Goal: Contribute content

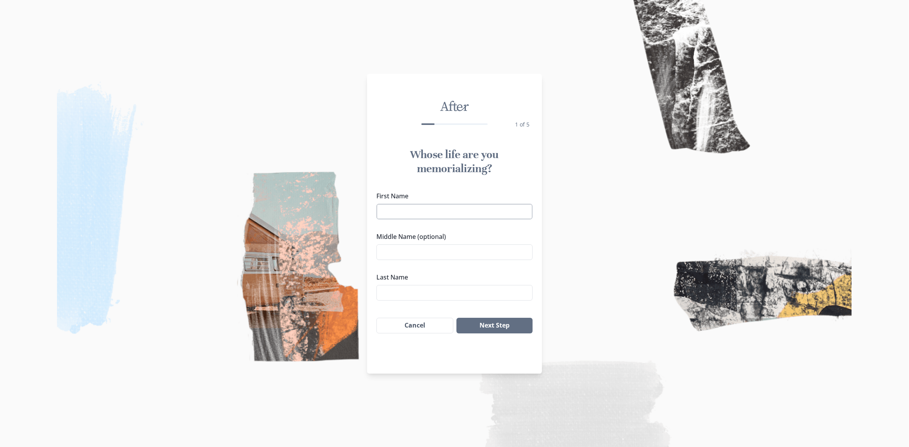
click at [465, 218] on input "First Name" at bounding box center [454, 212] width 156 height 16
type input "c"
type input "Carlton"
type input "[PERSON_NAME]"
type input "Drayton"
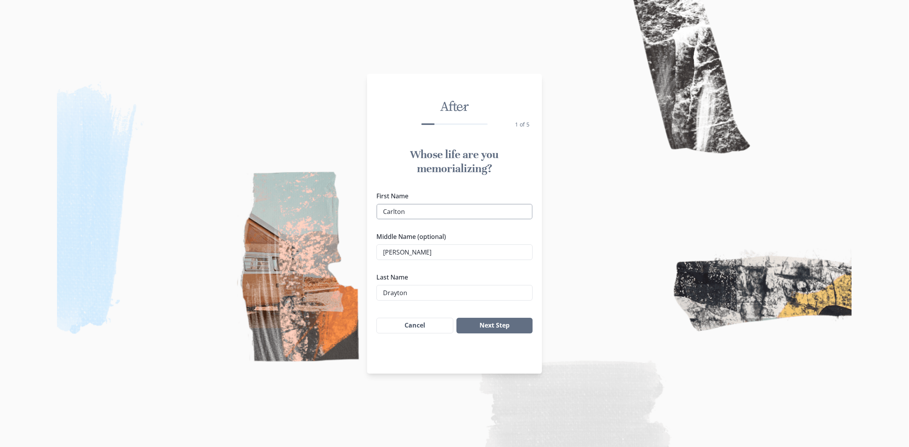
click button "Next Step" at bounding box center [494, 326] width 76 height 16
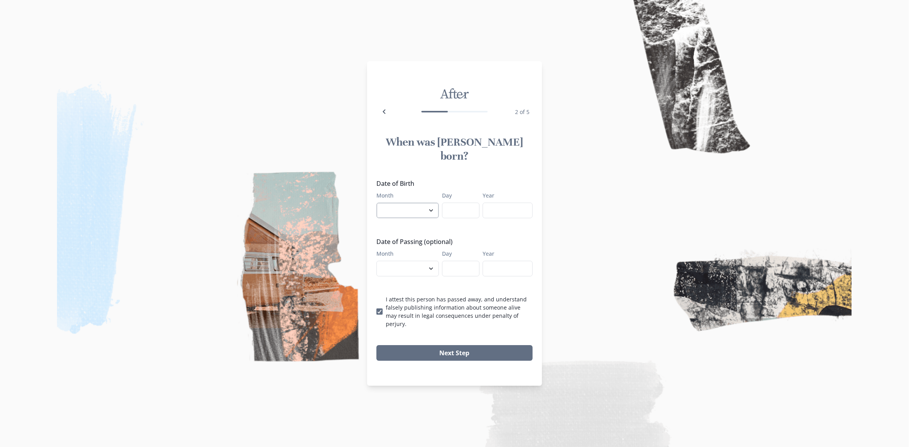
click at [426, 209] on select "January February March April May June July August September October November De…" at bounding box center [407, 211] width 62 height 16
select select "9"
click at [376, 203] on select "January February March April May June July August September October November De…" at bounding box center [407, 211] width 62 height 16
click at [445, 208] on input "Day" at bounding box center [460, 211] width 37 height 16
type input "14"
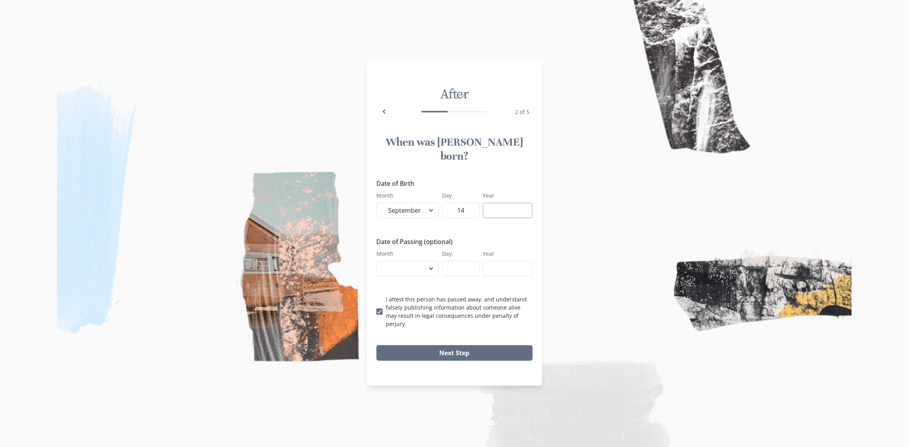
click at [489, 203] on input "Year" at bounding box center [508, 211] width 50 height 16
type input "1946"
click at [404, 263] on select "January February March April May June July August September October November De…" at bounding box center [407, 269] width 62 height 16
select select "8"
click at [376, 261] on select "January February March April May June July August September October November De…" at bounding box center [407, 269] width 62 height 16
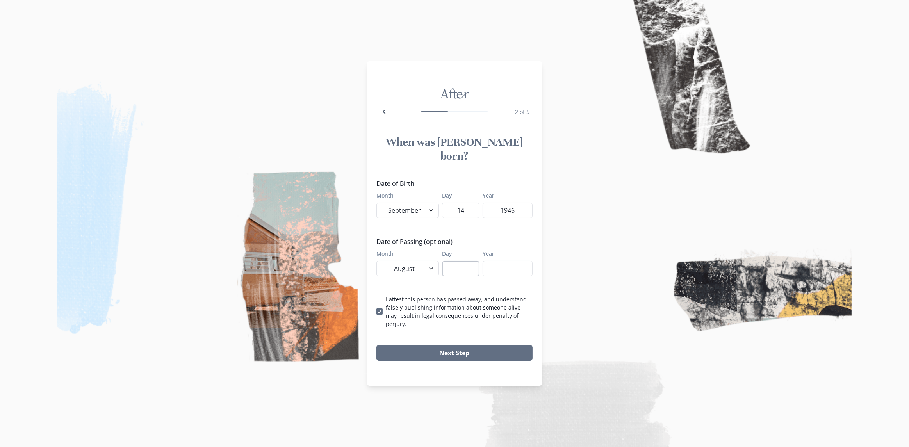
click at [467, 266] on input "Day" at bounding box center [460, 269] width 37 height 16
type input "6"
click at [505, 261] on input "Year" at bounding box center [508, 269] width 50 height 16
type input "2025"
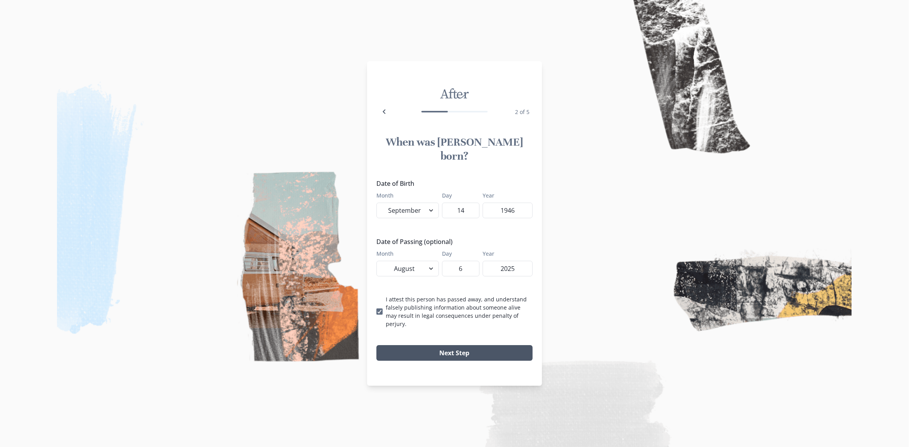
click at [483, 345] on button "Next Step" at bounding box center [454, 353] width 156 height 16
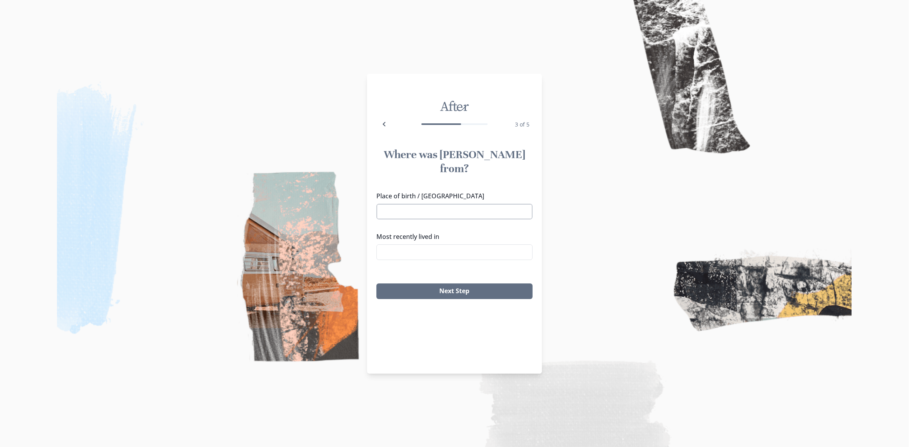
click at [433, 204] on input "Place of birth / [GEOGRAPHIC_DATA]" at bounding box center [454, 212] width 156 height 16
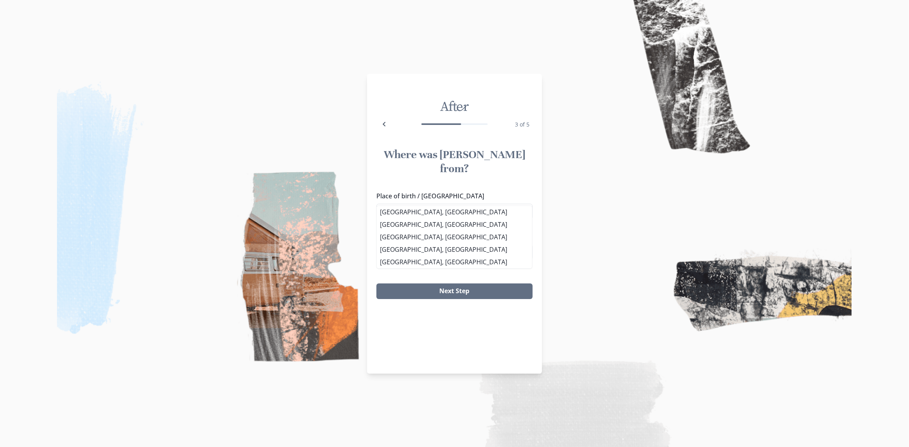
type input "[GEOGRAPHIC_DATA],"
click at [376, 283] on button "Next Step" at bounding box center [454, 291] width 156 height 16
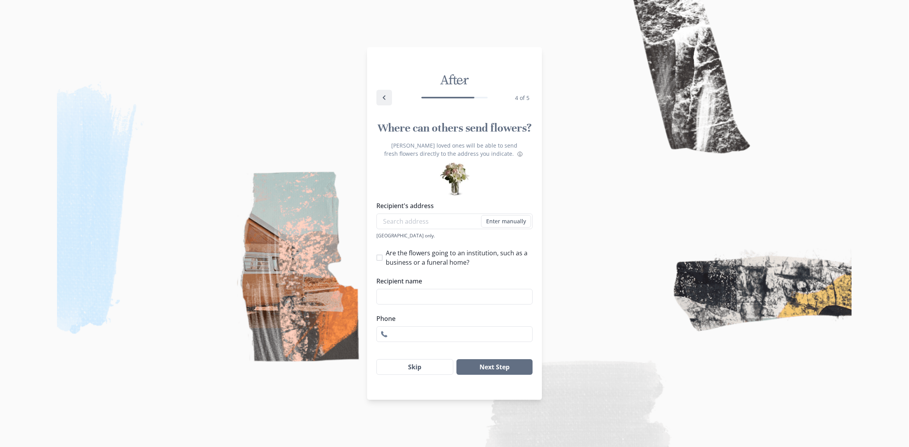
click at [383, 96] on icon "Back" at bounding box center [384, 97] width 9 height 9
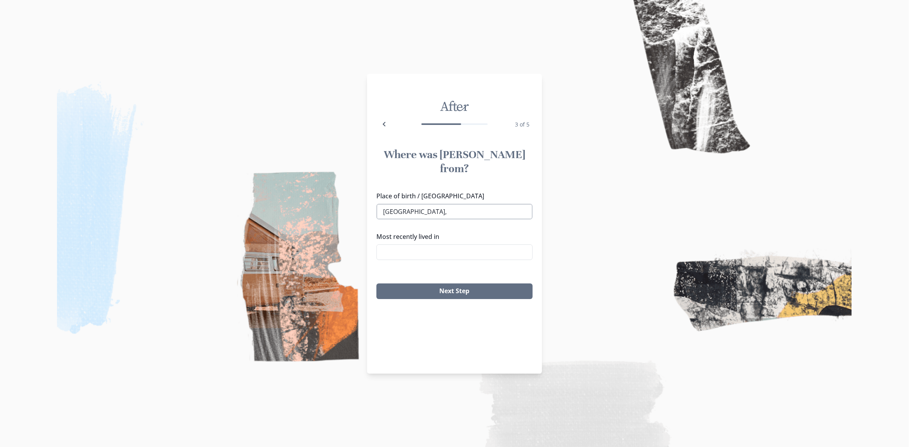
drag, startPoint x: 421, startPoint y: 199, endPoint x: 416, endPoint y: 199, distance: 4.7
click at [420, 204] on input "[GEOGRAPHIC_DATA]," at bounding box center [454, 212] width 156 height 16
click at [410, 210] on li "[GEOGRAPHIC_DATA], [GEOGRAPHIC_DATA]" at bounding box center [454, 212] width 155 height 12
type input "[GEOGRAPHIC_DATA], [GEOGRAPHIC_DATA]"
click at [423, 244] on input "Most recently lived in" at bounding box center [454, 252] width 156 height 16
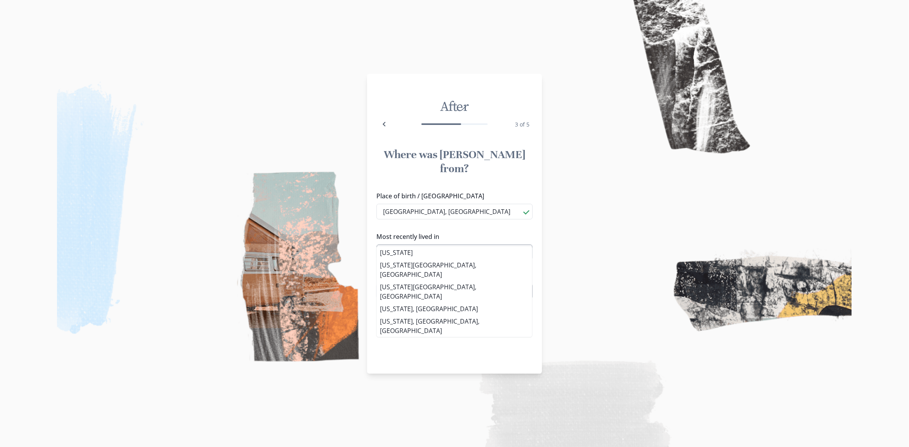
click at [381, 244] on input "[US_STATE]" at bounding box center [454, 252] width 156 height 16
type input "[GEOGRAPHIC_DATA] ,[US_STATE]"
click at [376, 283] on button "Next Step" at bounding box center [454, 291] width 156 height 16
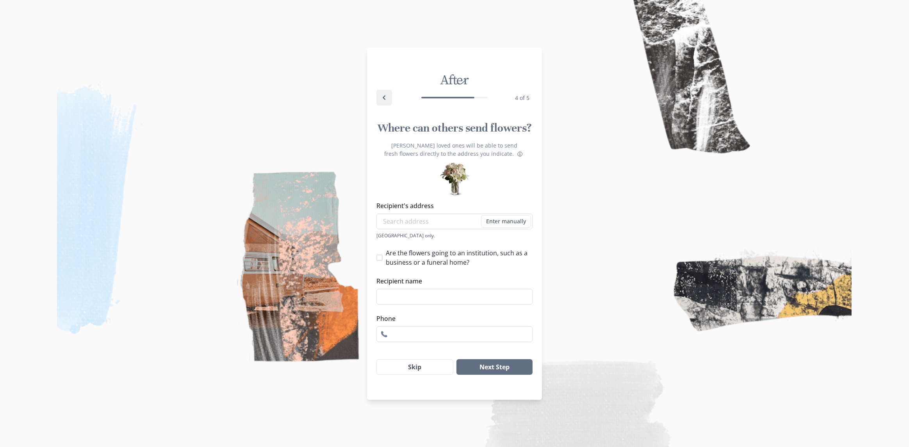
click at [382, 96] on icon "Back" at bounding box center [384, 97] width 9 height 9
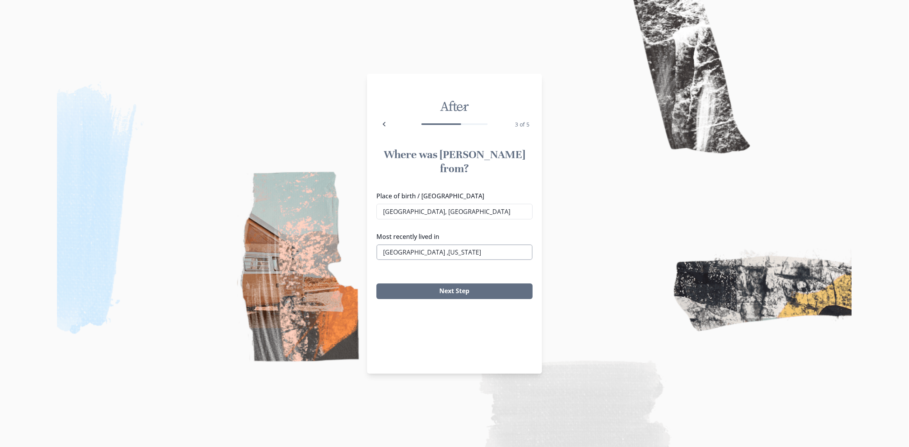
click at [413, 244] on input "[GEOGRAPHIC_DATA] ,[US_STATE]" at bounding box center [454, 252] width 156 height 16
click at [408, 251] on li "[GEOGRAPHIC_DATA], [US_STATE]" at bounding box center [454, 252] width 155 height 12
type input "[GEOGRAPHIC_DATA], [US_STATE]"
click at [423, 283] on button "Next Step" at bounding box center [454, 291] width 156 height 16
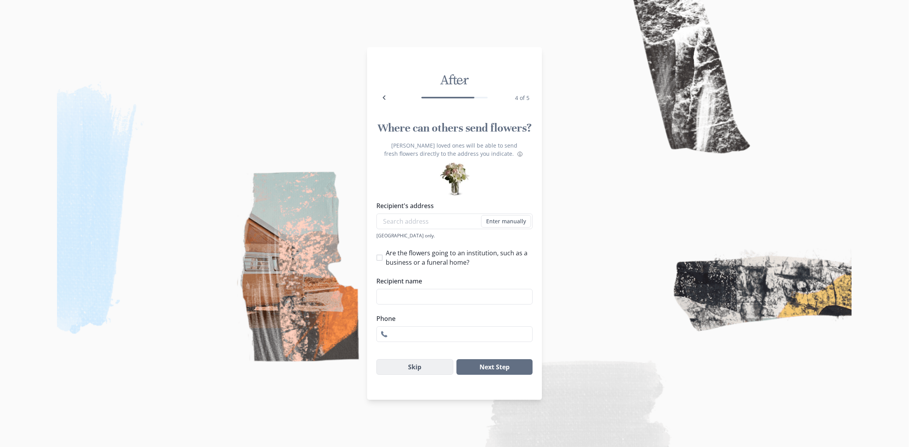
click at [439, 371] on button "Skip" at bounding box center [414, 367] width 77 height 16
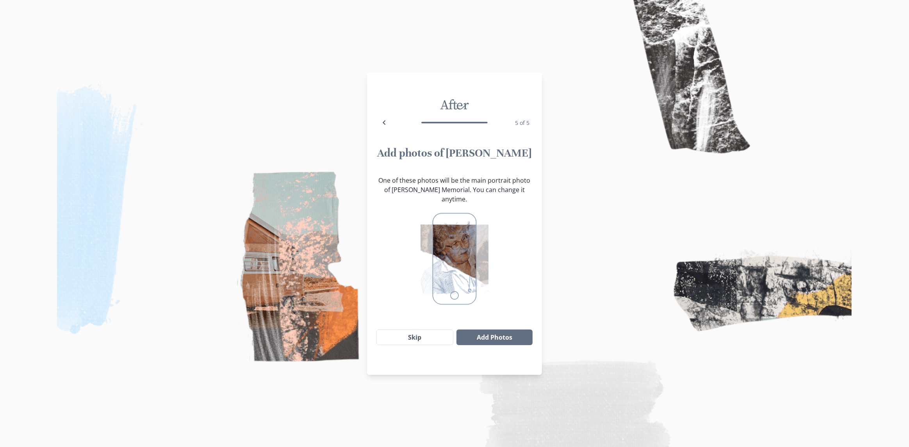
drag, startPoint x: 486, startPoint y: 237, endPoint x: 533, endPoint y: 284, distance: 66.8
drag, startPoint x: 531, startPoint y: 269, endPoint x: 527, endPoint y: 235, distance: 34.2
drag, startPoint x: 526, startPoint y: 232, endPoint x: 531, endPoint y: 260, distance: 28.4
click at [494, 334] on button "Add Photos" at bounding box center [494, 338] width 76 height 16
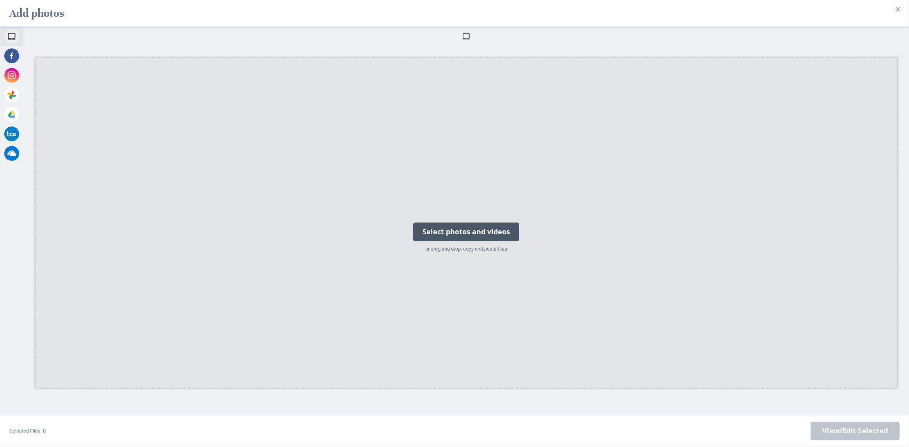
click at [458, 229] on div "Select photos and videos" at bounding box center [466, 232] width 106 height 19
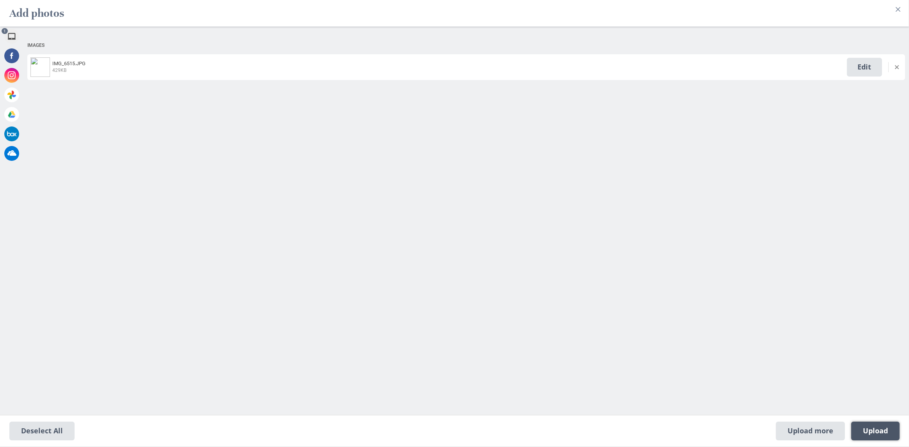
click at [869, 431] on span "Upload 1" at bounding box center [875, 431] width 25 height 9
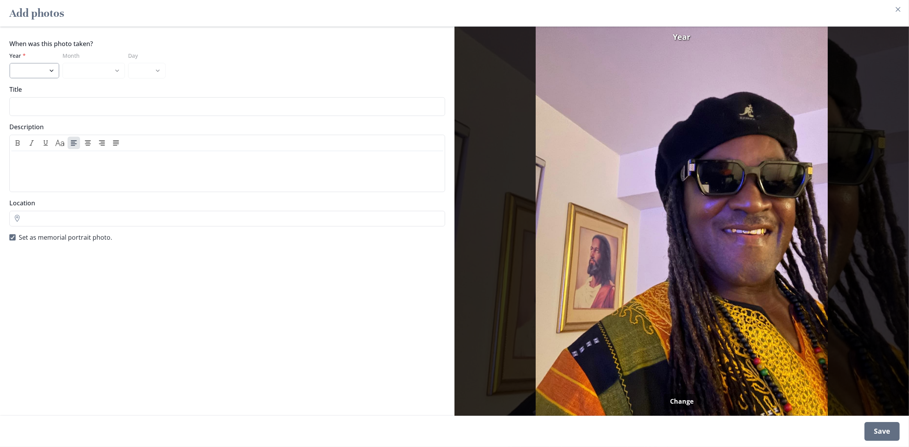
click at [37, 68] on select "2025 2024 2023 2022 2021 2020 2019 2018 2017 2016 2015 2014 2013 2012 2011 2010…" at bounding box center [34, 71] width 50 height 16
select select "2019"
click at [9, 63] on select "2025 2024 2023 2022 2021 2020 2019 2018 2017 2016 2015 2014 2013 2012 2011 2010…" at bounding box center [34, 71] width 50 height 16
click at [899, 430] on div "Save" at bounding box center [882, 431] width 35 height 19
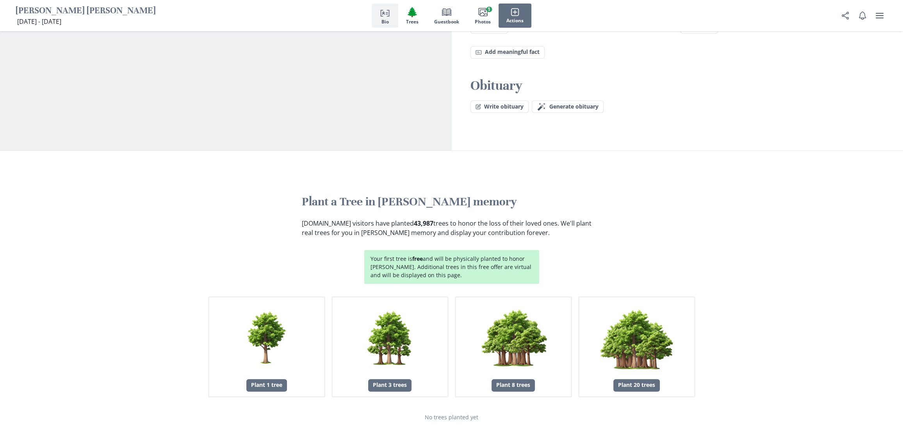
scroll to position [742, 0]
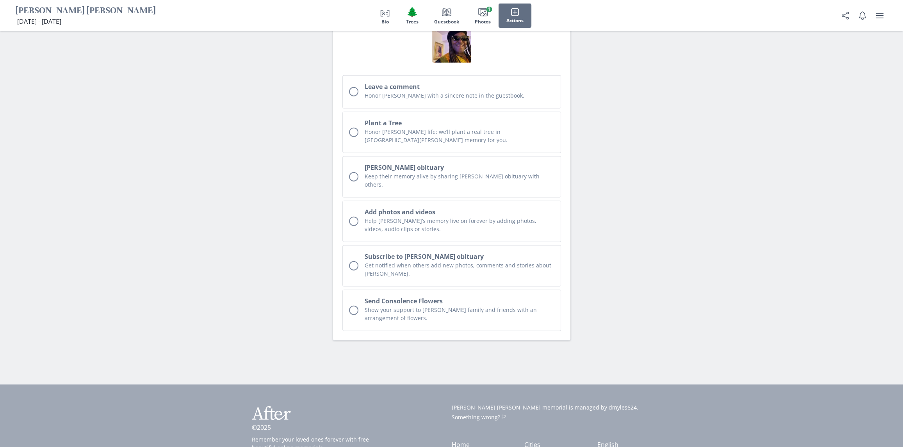
drag, startPoint x: 703, startPoint y: 350, endPoint x: 697, endPoint y: 389, distance: 39.2
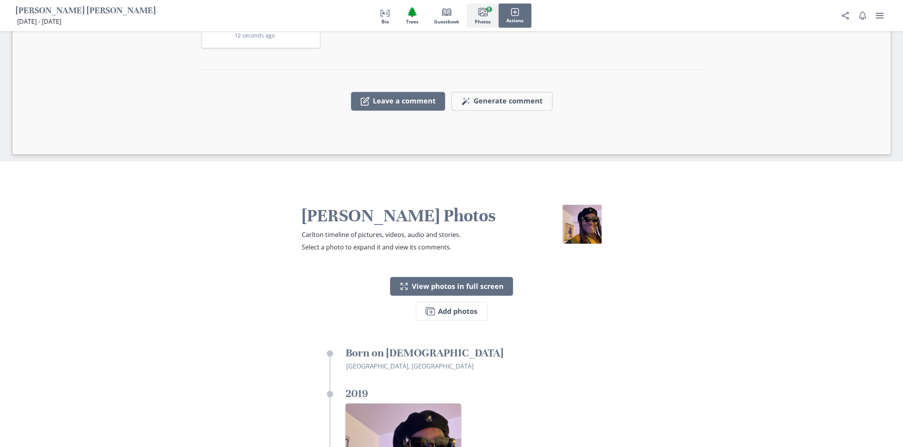
drag, startPoint x: 691, startPoint y: 382, endPoint x: 672, endPoint y: 348, distance: 39.2
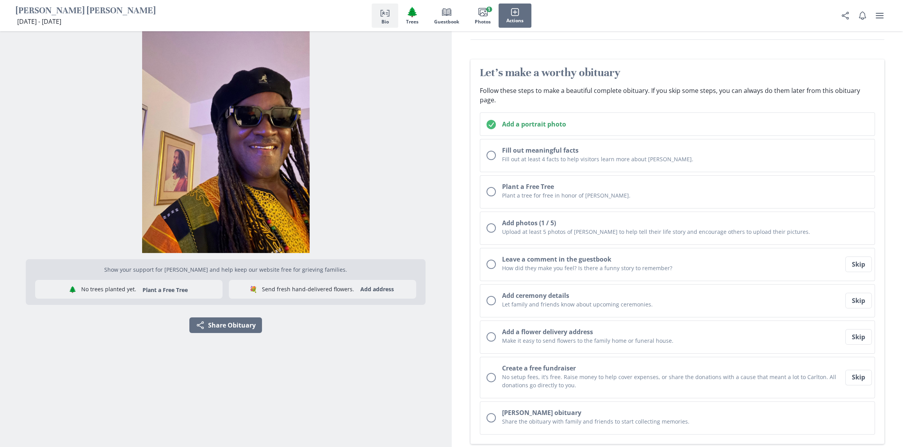
scroll to position [0, 0]
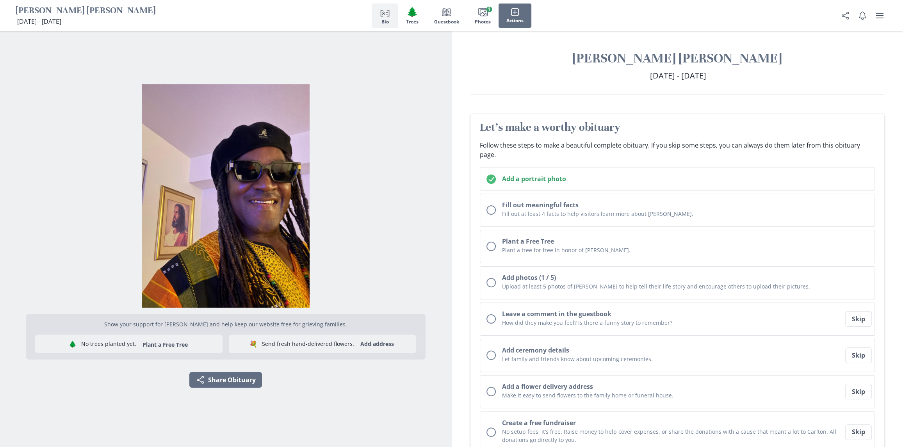
drag, startPoint x: 676, startPoint y: 353, endPoint x: 644, endPoint y: 298, distance: 63.3
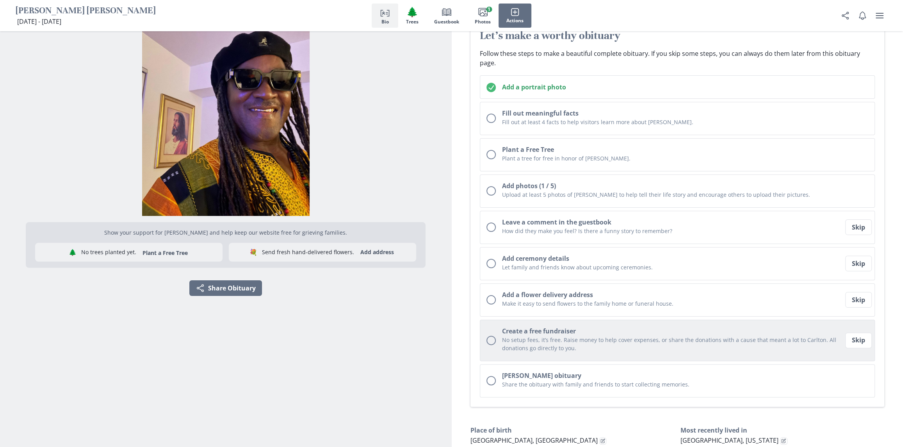
scroll to position [78, 0]
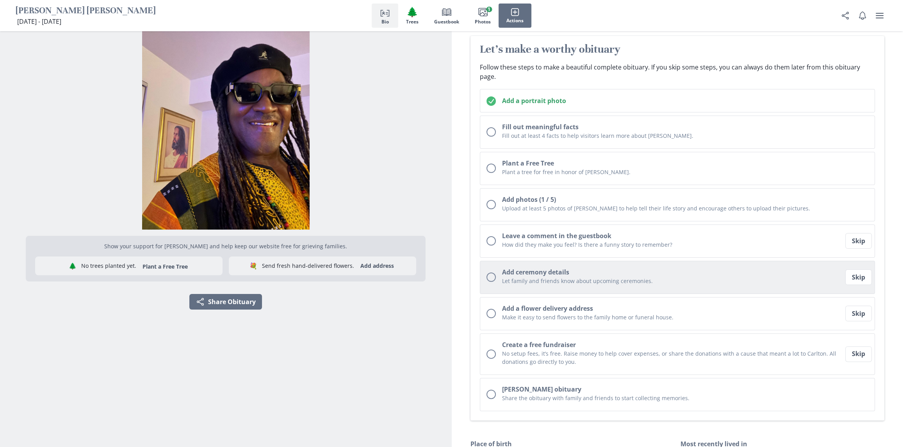
click at [604, 277] on p "Let family and friends know about upcoming ceremonies." at bounding box center [673, 281] width 342 height 8
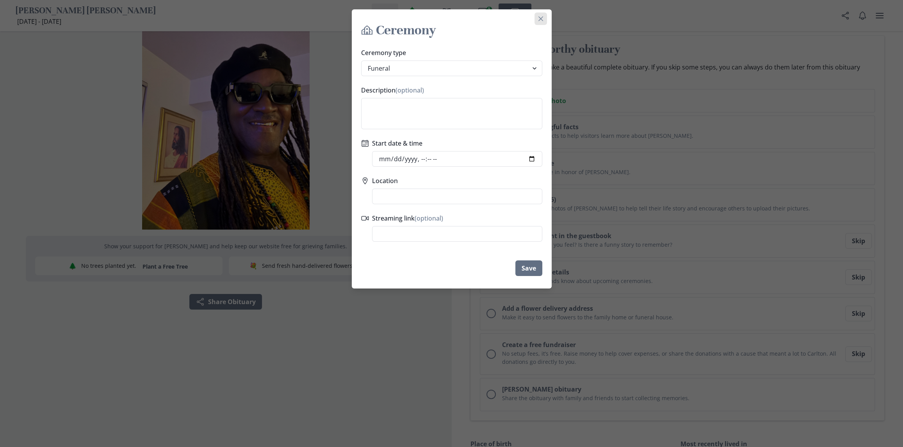
click at [543, 15] on button "Close" at bounding box center [541, 18] width 12 height 12
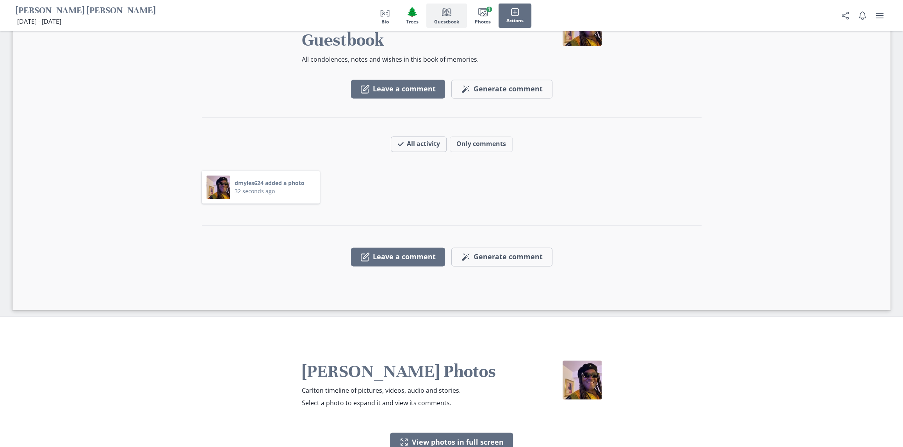
scroll to position [1171, 0]
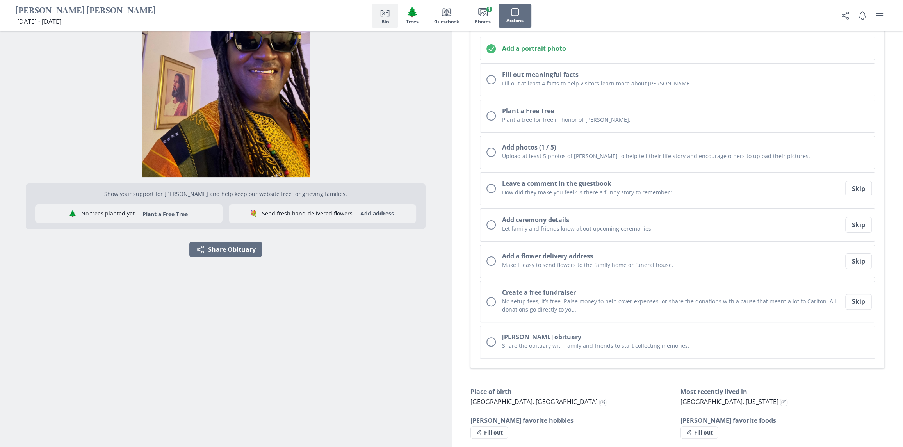
drag, startPoint x: 670, startPoint y: 171, endPoint x: 651, endPoint y: 135, distance: 40.9
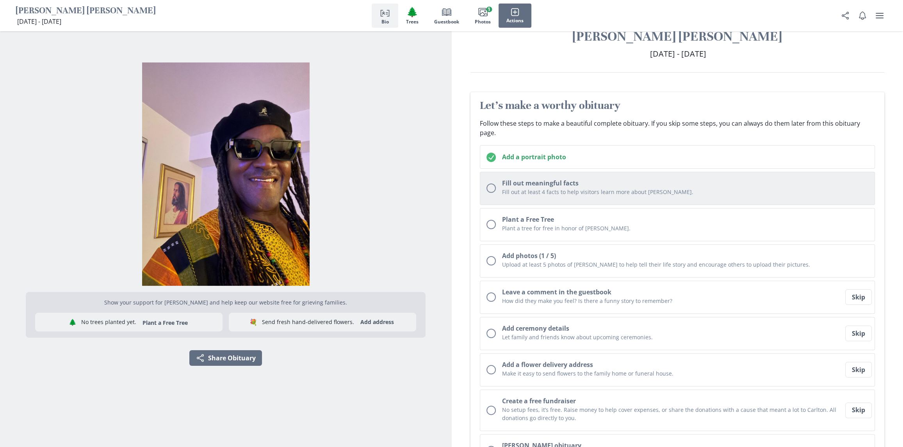
scroll to position [14, 0]
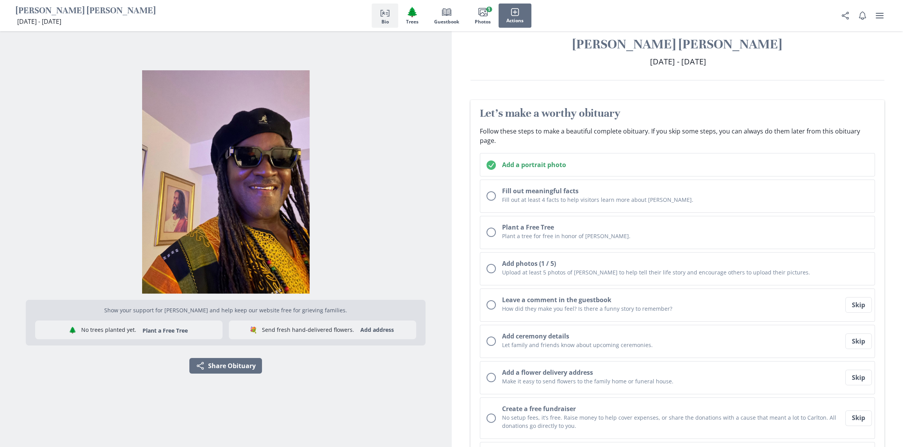
drag, startPoint x: 651, startPoint y: 135, endPoint x: 640, endPoint y: 110, distance: 27.3
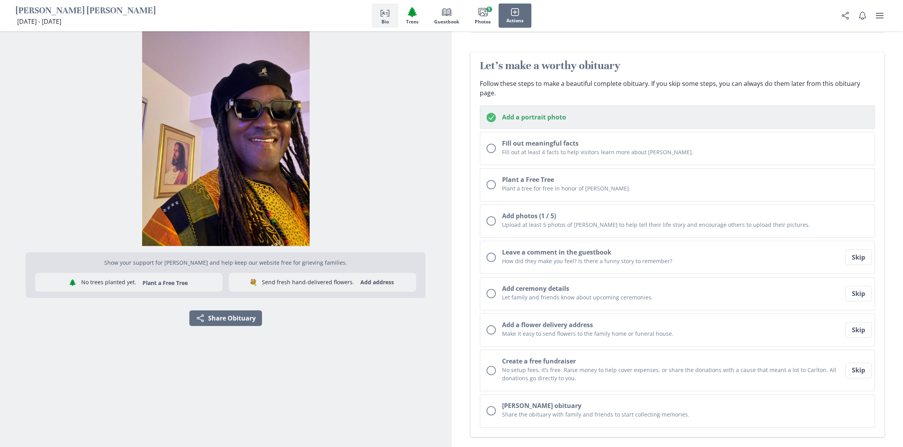
scroll to position [66, 0]
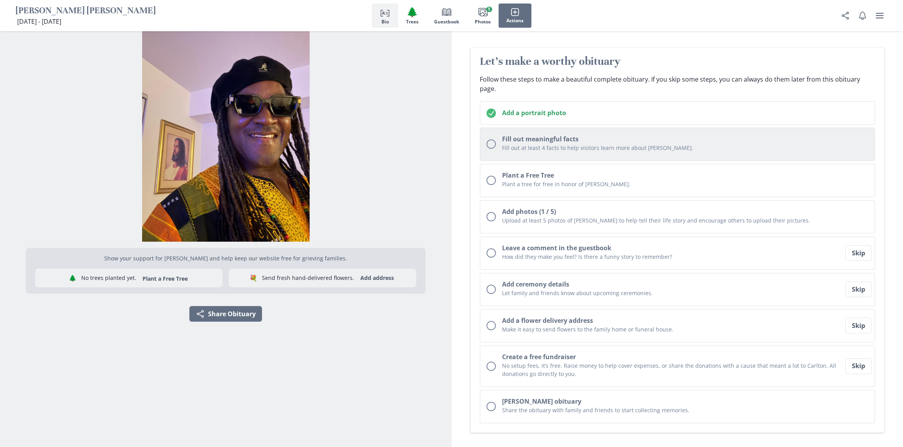
drag, startPoint x: 640, startPoint y: 113, endPoint x: 636, endPoint y: 126, distance: 13.5
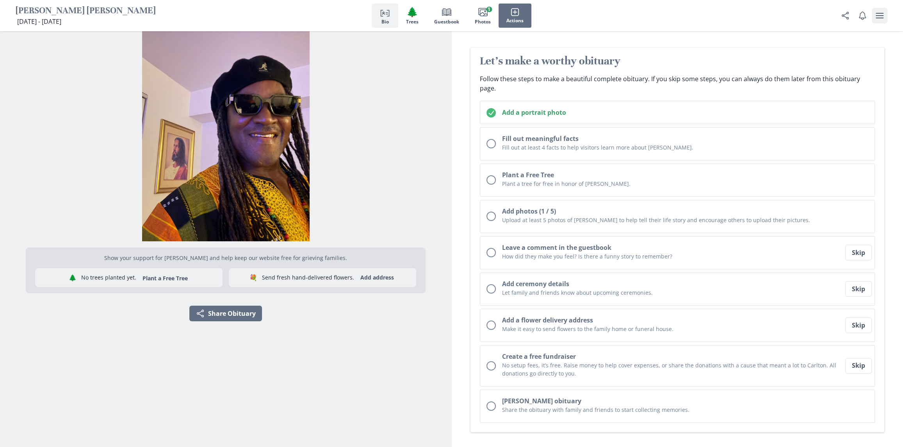
click at [879, 15] on icon "user menu" at bounding box center [880, 15] width 8 height 5
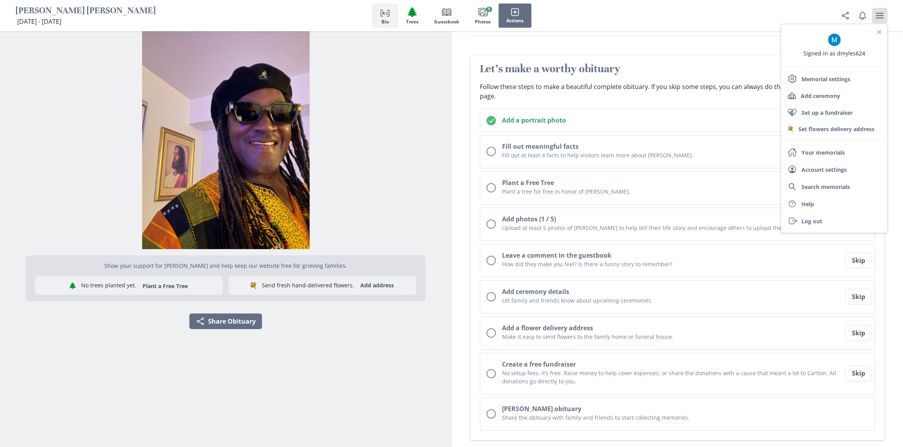
click at [879, 15] on icon "user menu" at bounding box center [880, 15] width 8 height 5
